Goal: Find specific page/section: Find specific page/section

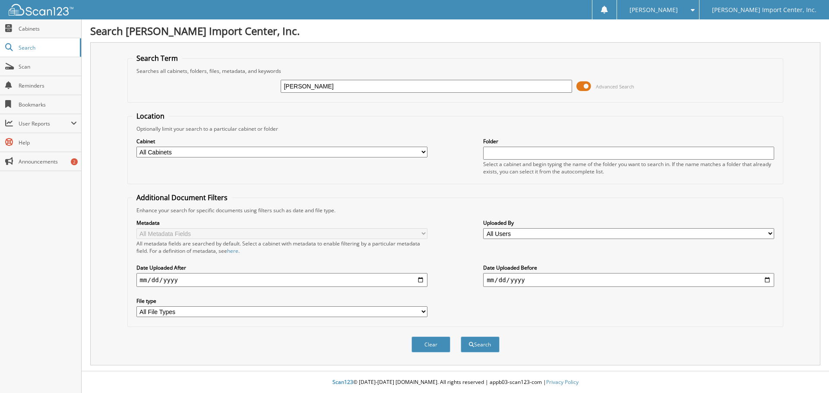
type input "[PERSON_NAME]"
click at [461, 337] on button "Search" at bounding box center [480, 345] width 39 height 16
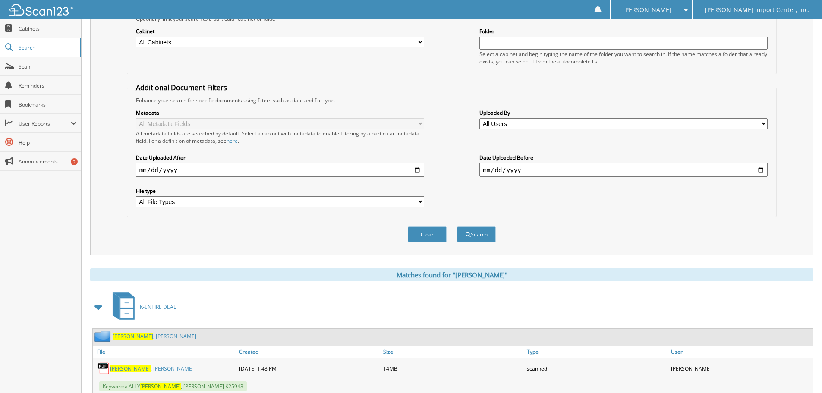
scroll to position [137, 0]
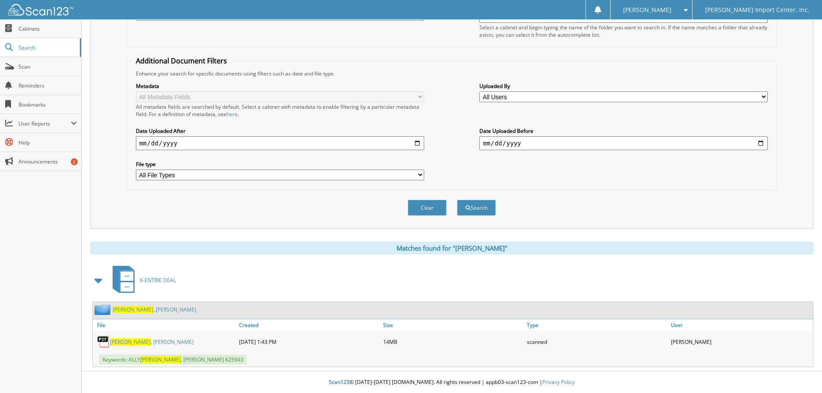
click at [142, 340] on link "BEBOW , DANIEL" at bounding box center [152, 341] width 84 height 7
